Goal: Task Accomplishment & Management: Manage account settings

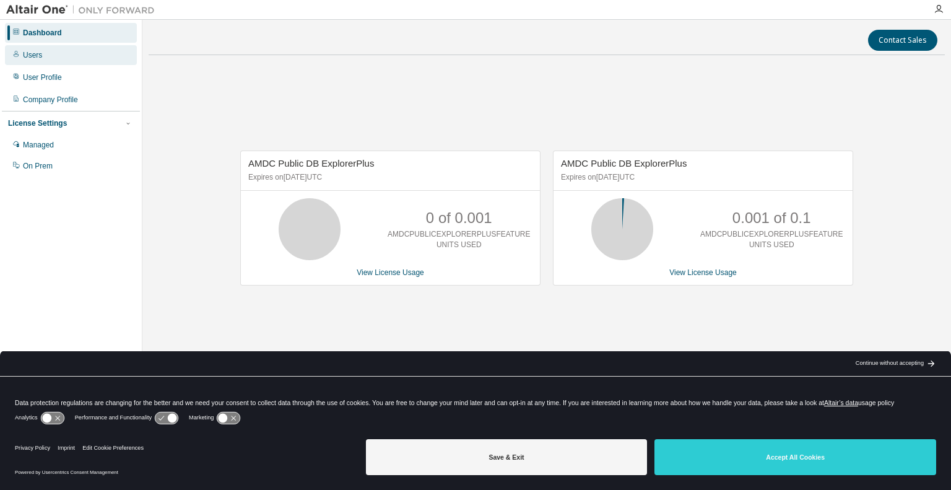
click at [71, 54] on div "Users" at bounding box center [71, 55] width 132 height 20
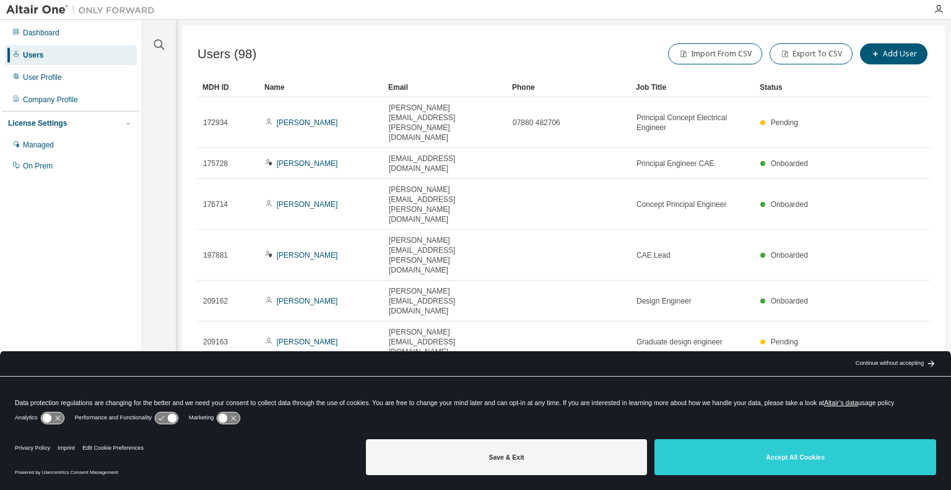
click at [167, 420] on icon at bounding box center [166, 418] width 23 height 12
click at [45, 426] on div "Analytics Performance and Functionality Marketing" at bounding box center [475, 421] width 921 height 25
click at [155, 416] on icon at bounding box center [166, 418] width 23 height 12
drag, startPoint x: 173, startPoint y: 415, endPoint x: 141, endPoint y: 413, distance: 31.6
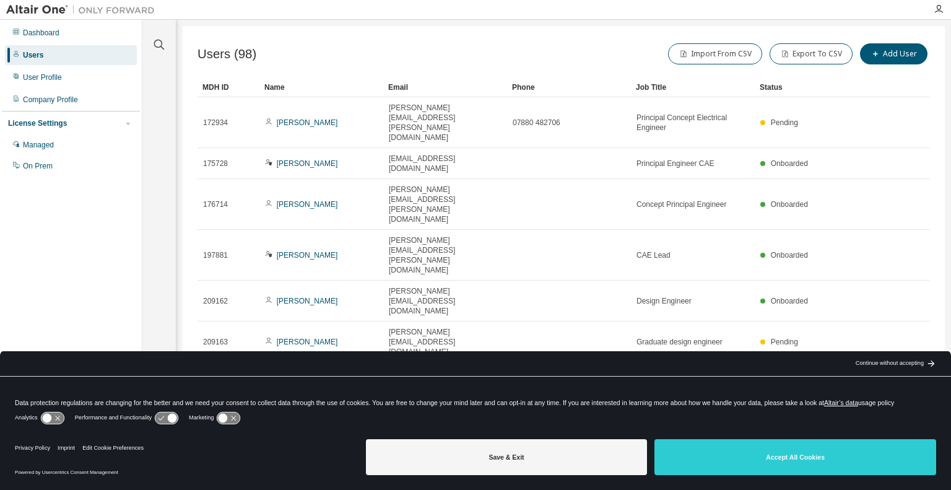
click at [141, 413] on div "Performance and Functionality" at bounding box center [127, 418] width 104 height 12
click at [171, 415] on icon at bounding box center [172, 417] width 9 height 9
click at [223, 417] on icon at bounding box center [222, 417] width 9 height 9
click at [223, 417] on icon at bounding box center [228, 418] width 23 height 12
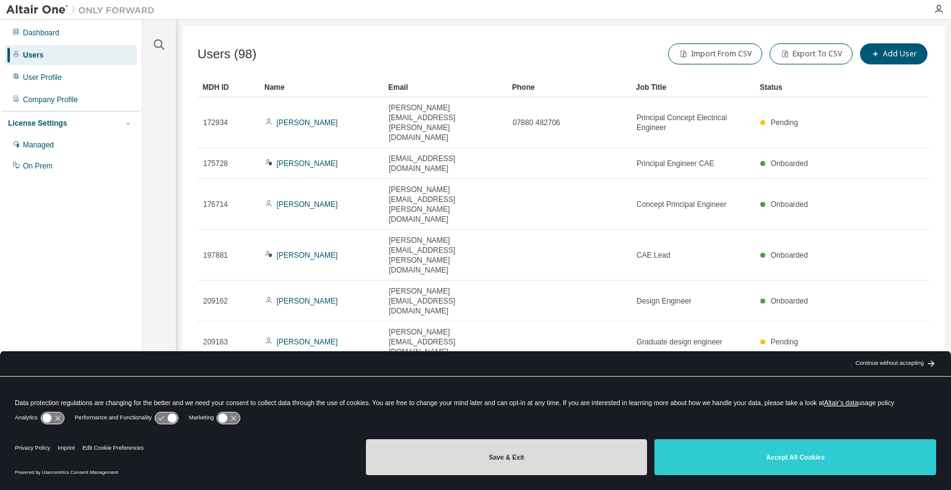
click at [555, 459] on button "Save & Exit" at bounding box center [507, 457] width 282 height 36
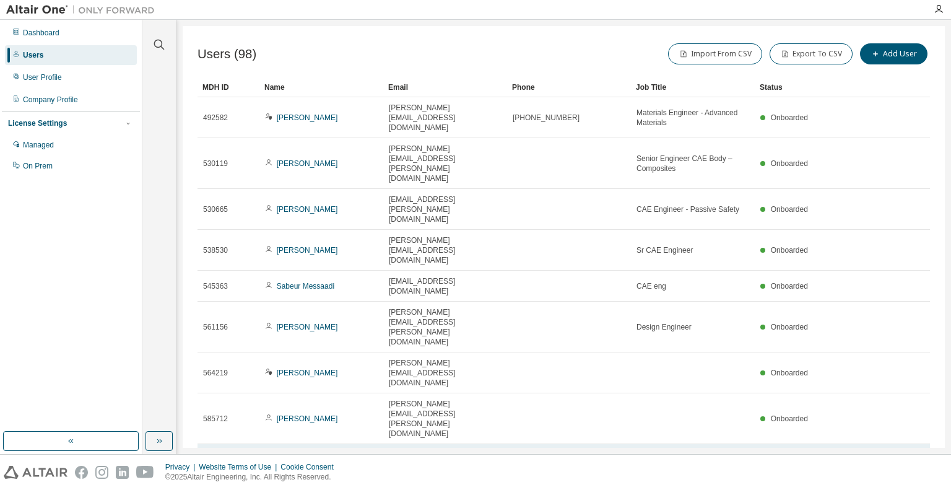
click at [307, 465] on link "[PERSON_NAME]" at bounding box center [307, 469] width 61 height 9
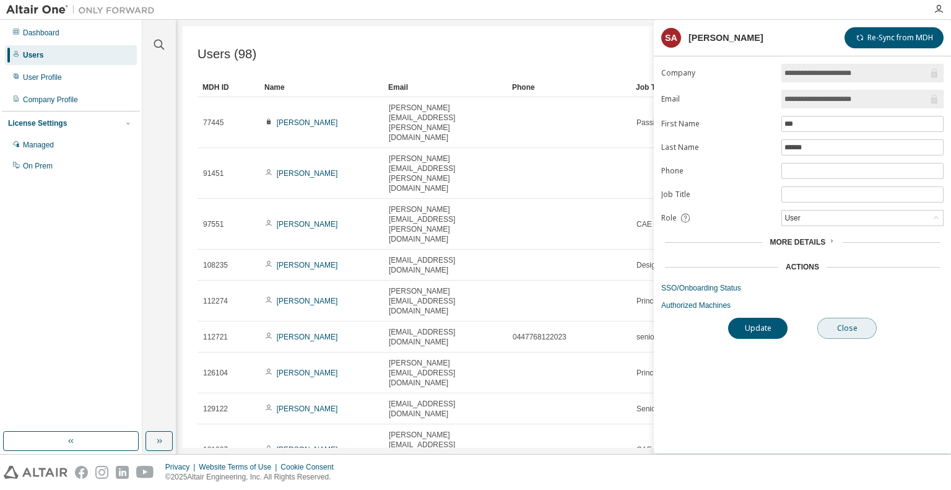
click at [854, 329] on button "Close" at bounding box center [846, 328] width 59 height 21
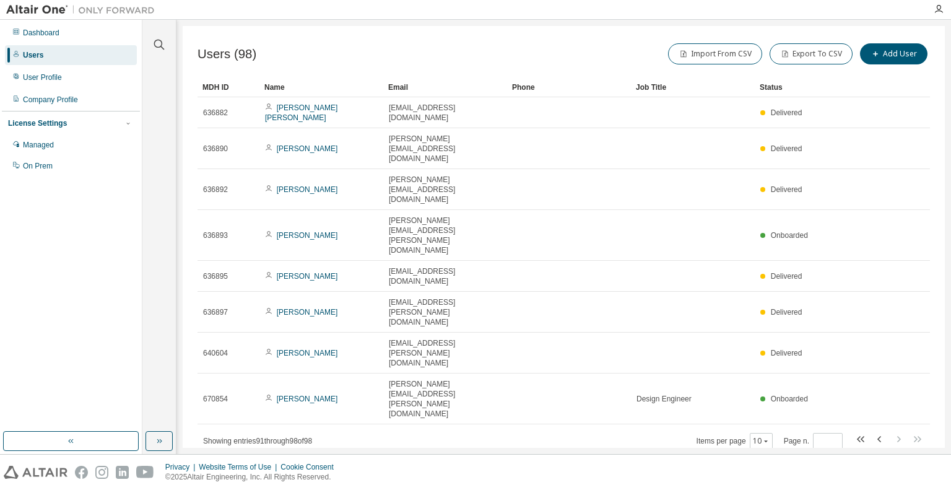
click at [506, 326] on div "Users (98) Import From CSV Export To CSV Add User Clear Load Save Save As Field…" at bounding box center [564, 236] width 762 height 421
click at [879, 431] on icon "button" at bounding box center [879, 438] width 15 height 15
type input "*"
